Goal: Find specific page/section: Find specific page/section

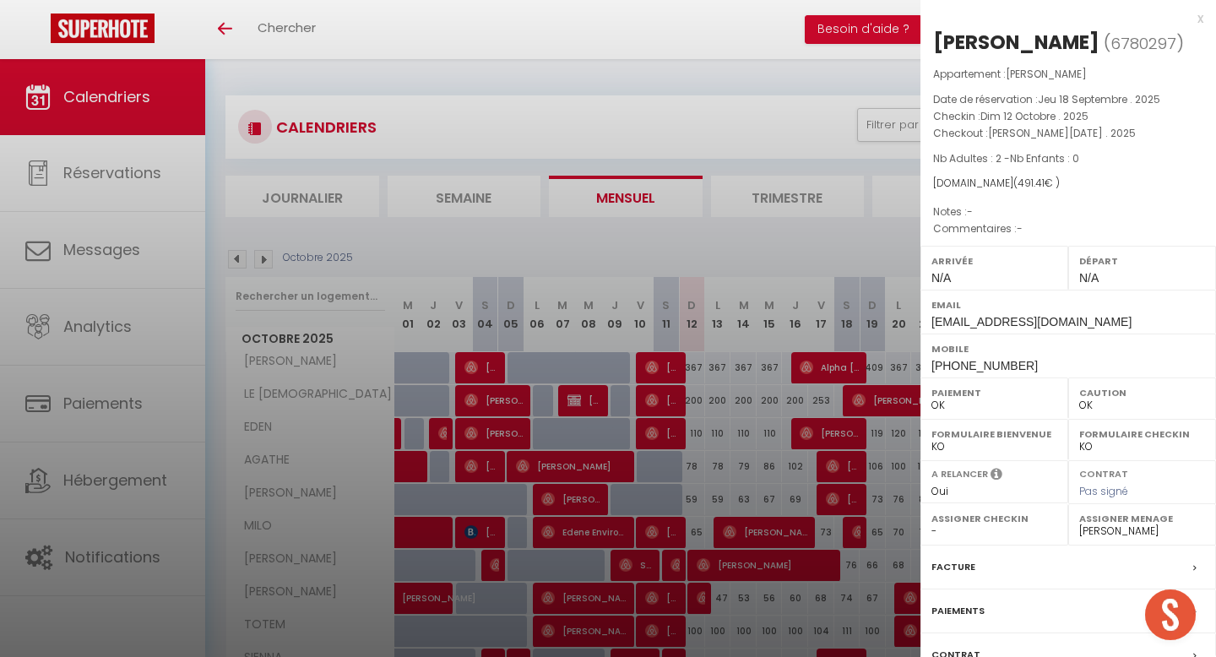
select select "0"
select select "16953"
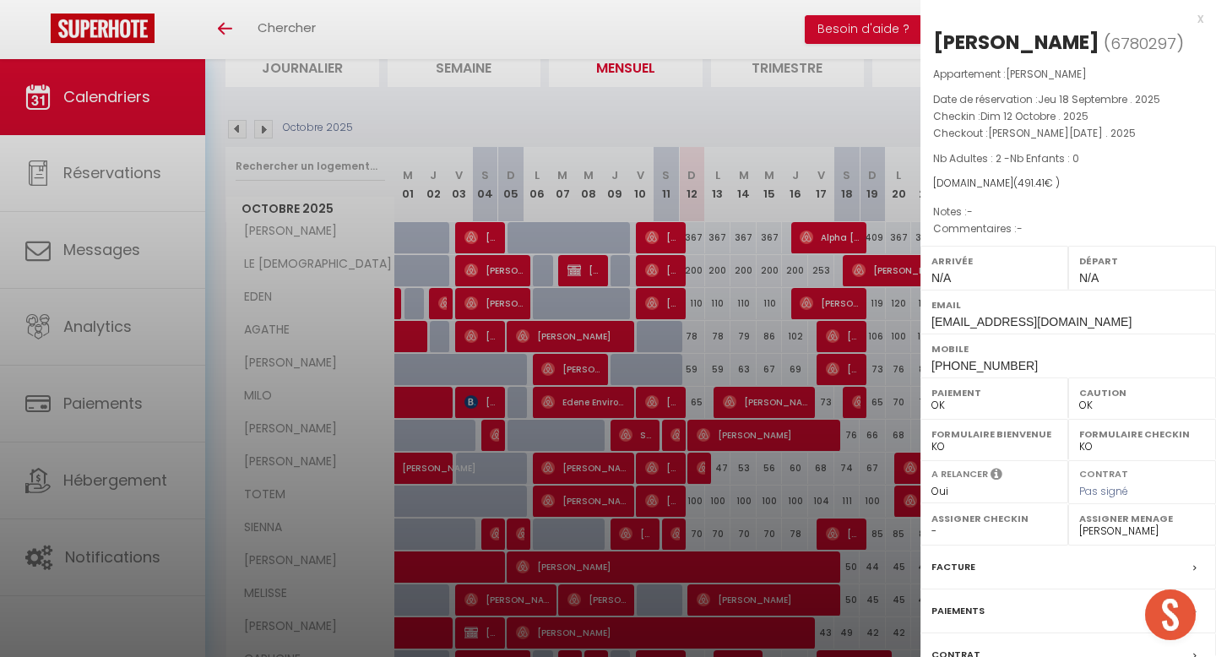
click at [68, 350] on div at bounding box center [608, 328] width 1216 height 657
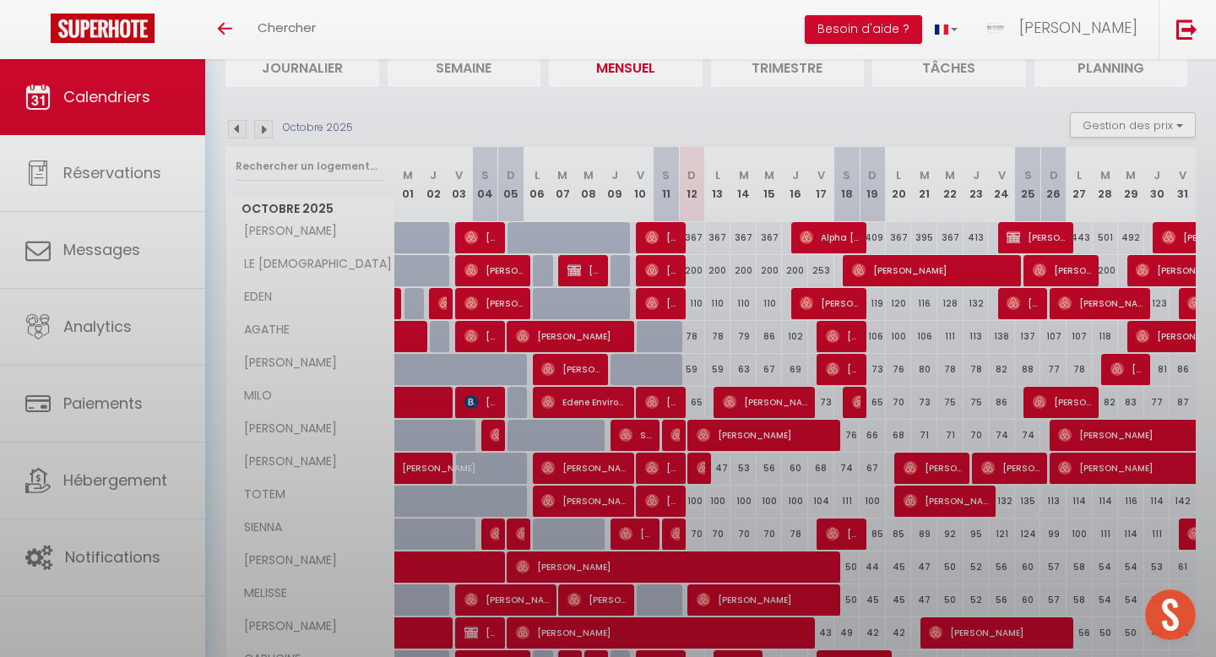
click at [95, 326] on div at bounding box center [608, 328] width 1216 height 657
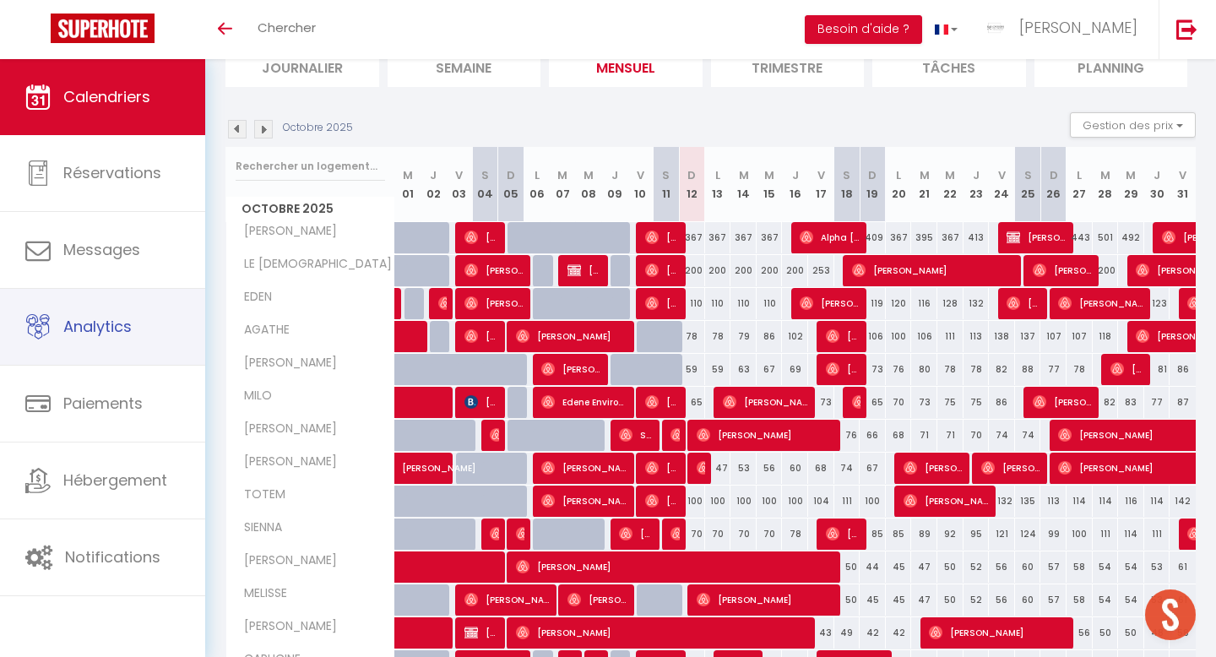
click at [95, 326] on span "Analytics" at bounding box center [97, 326] width 68 height 21
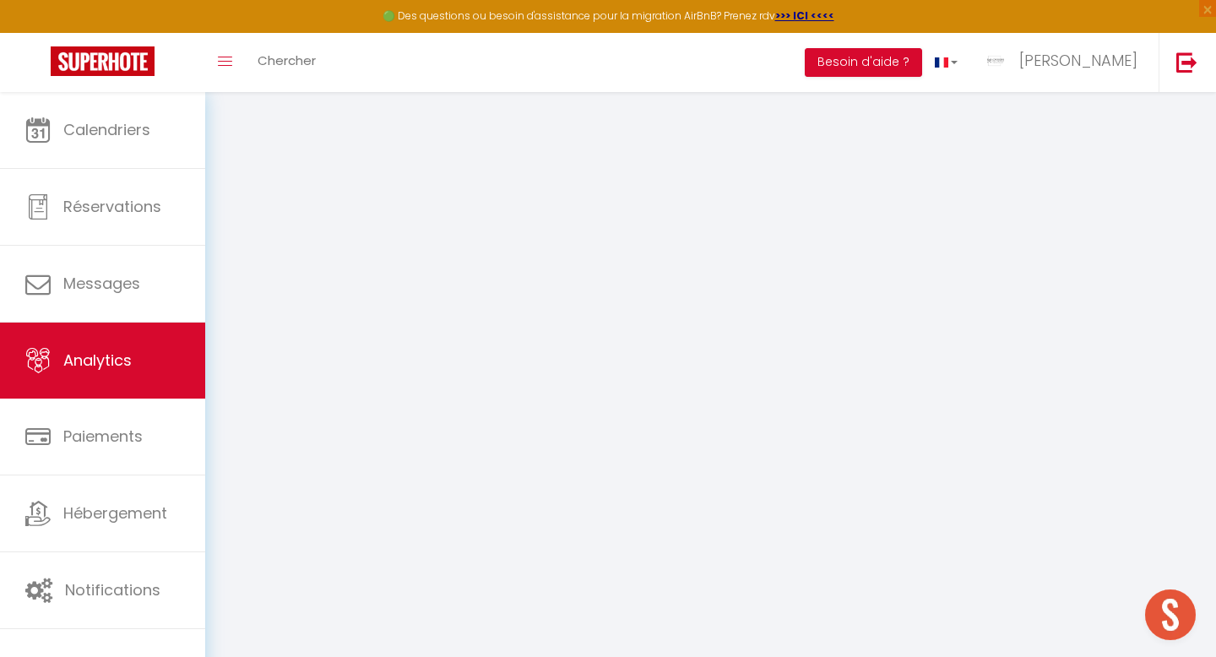
select select "2025"
select select "10"
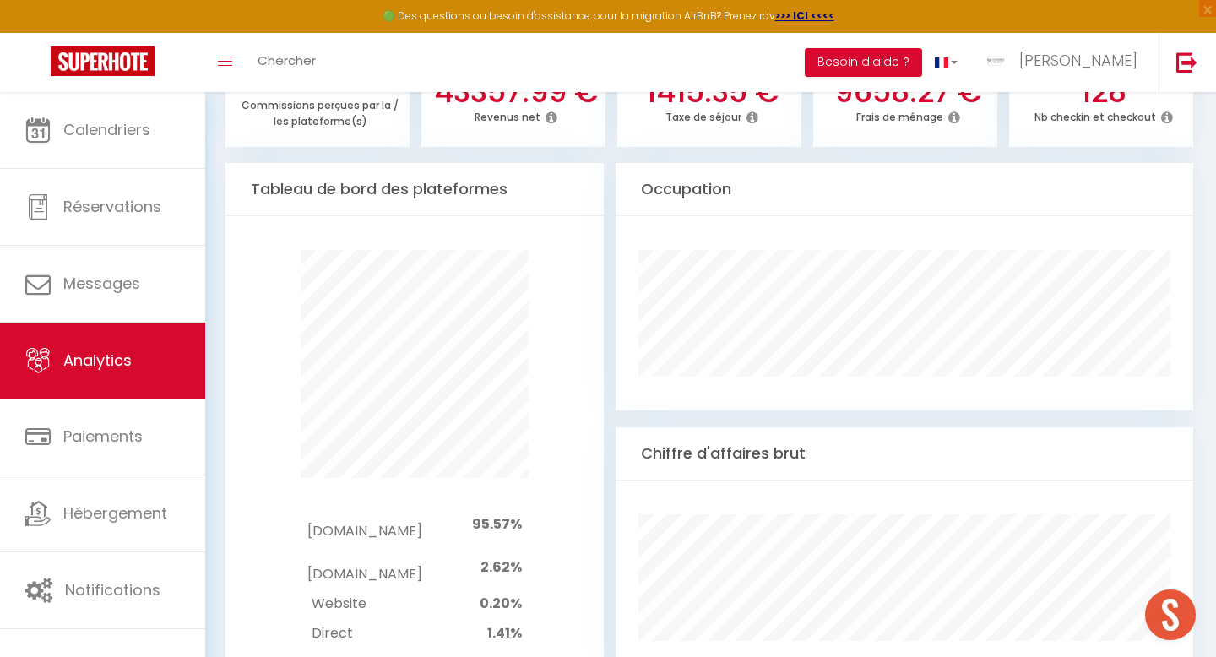
scroll to position [820, 0]
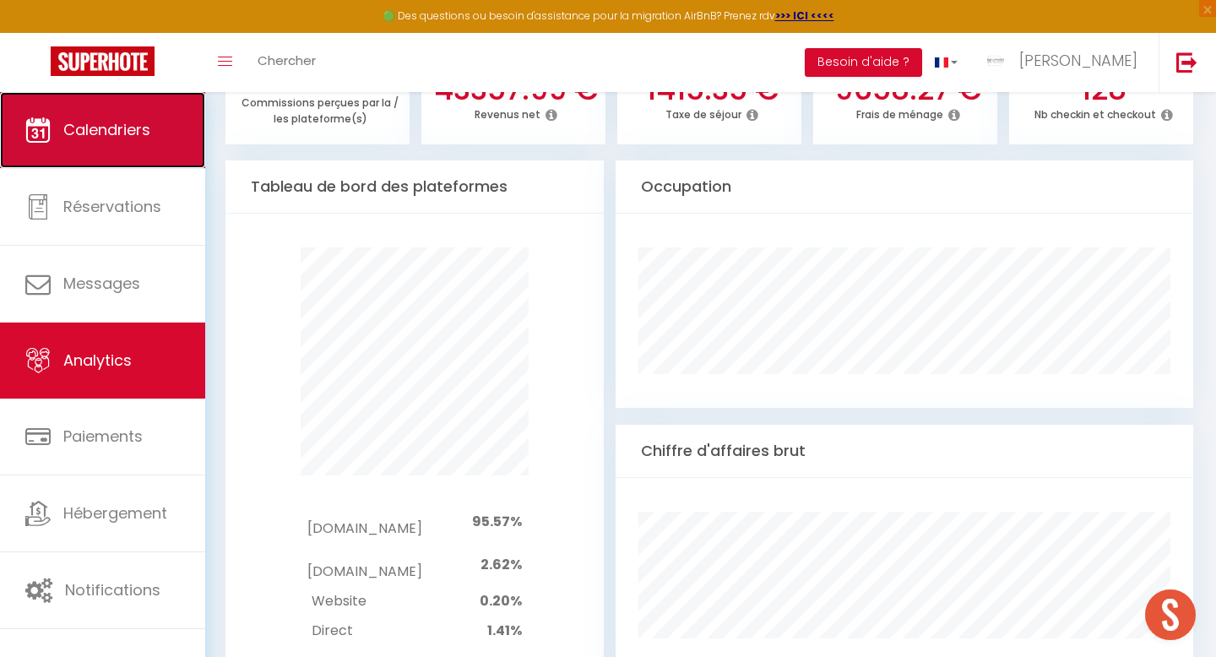
click at [89, 129] on span "Calendriers" at bounding box center [106, 129] width 87 height 21
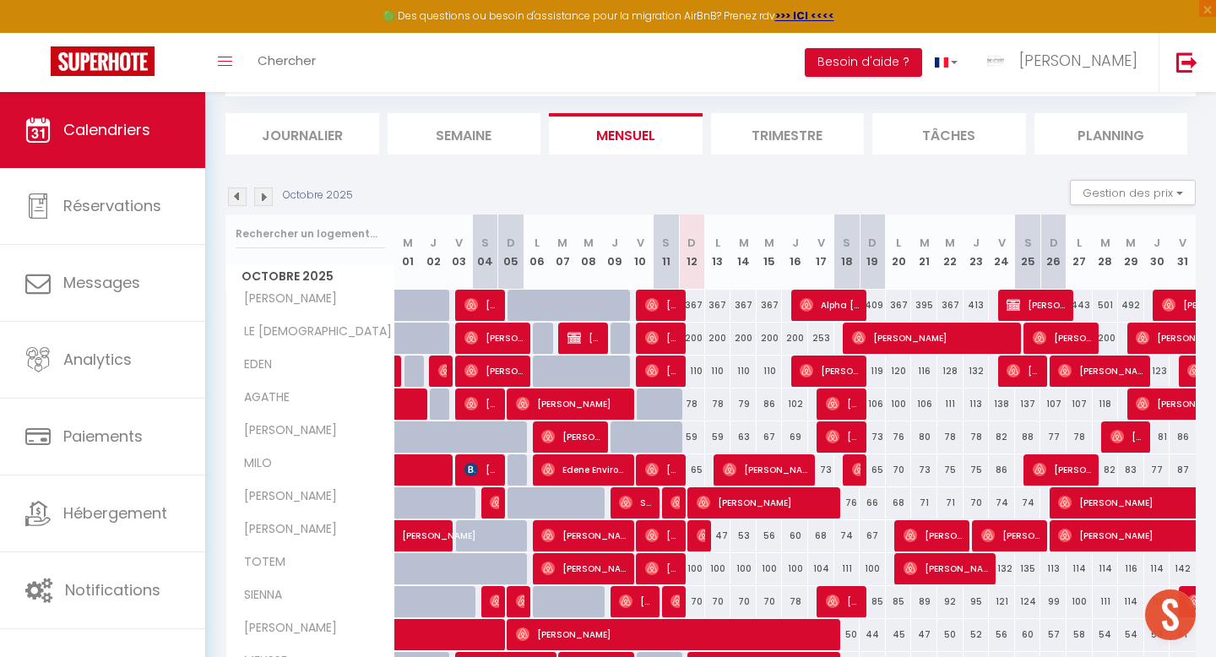
scroll to position [124, 0]
